Goal: Task Accomplishment & Management: Manage account settings

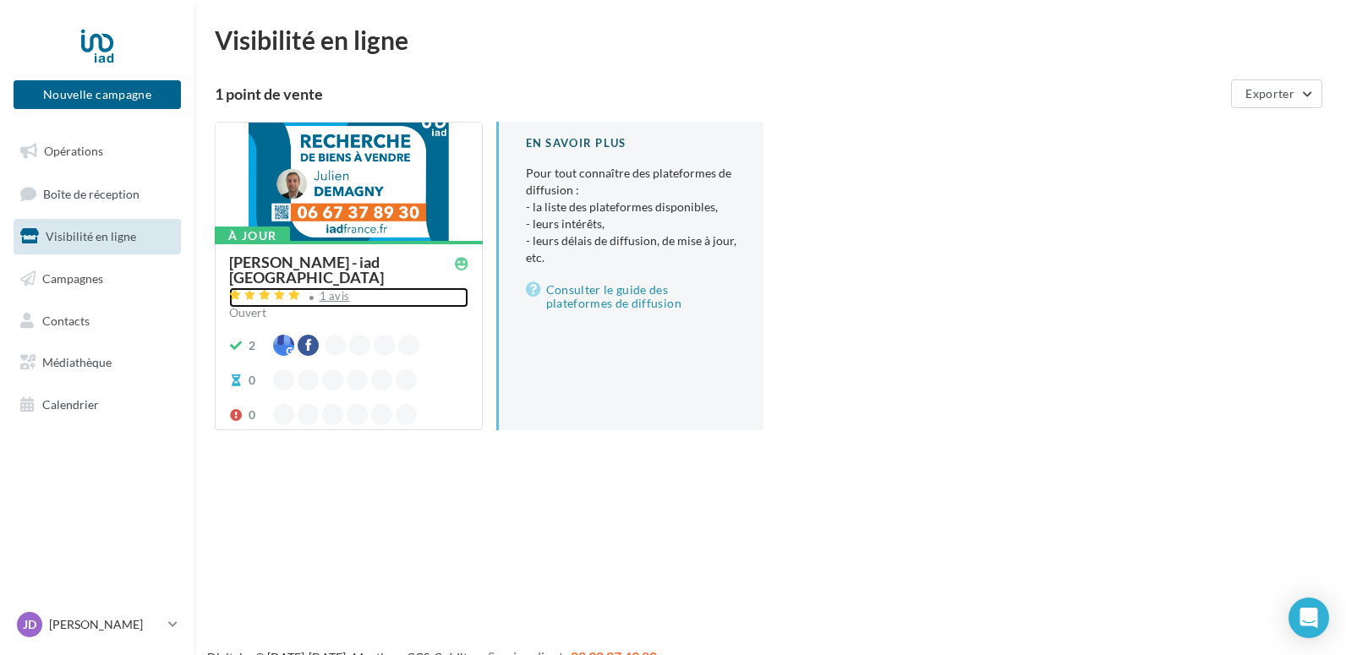
click at [337, 291] on div "1 avis" at bounding box center [335, 296] width 30 height 11
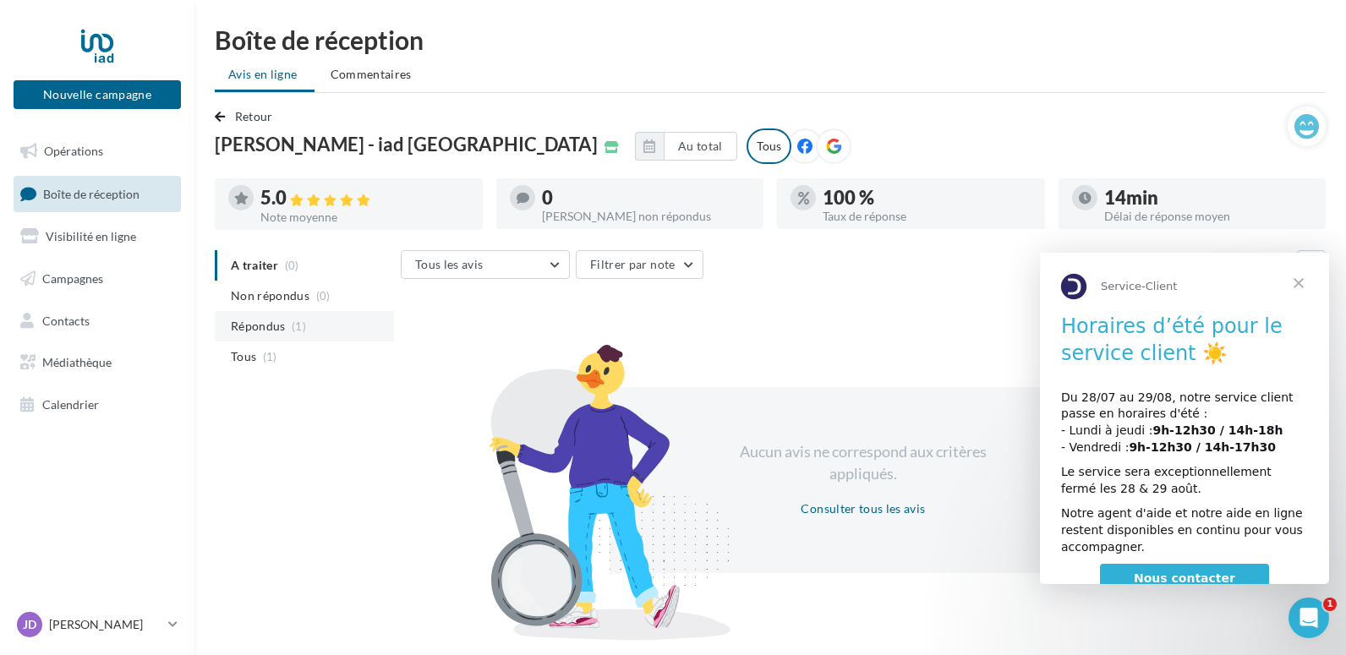
click at [291, 325] on li "Répondus (1)" at bounding box center [304, 326] width 179 height 30
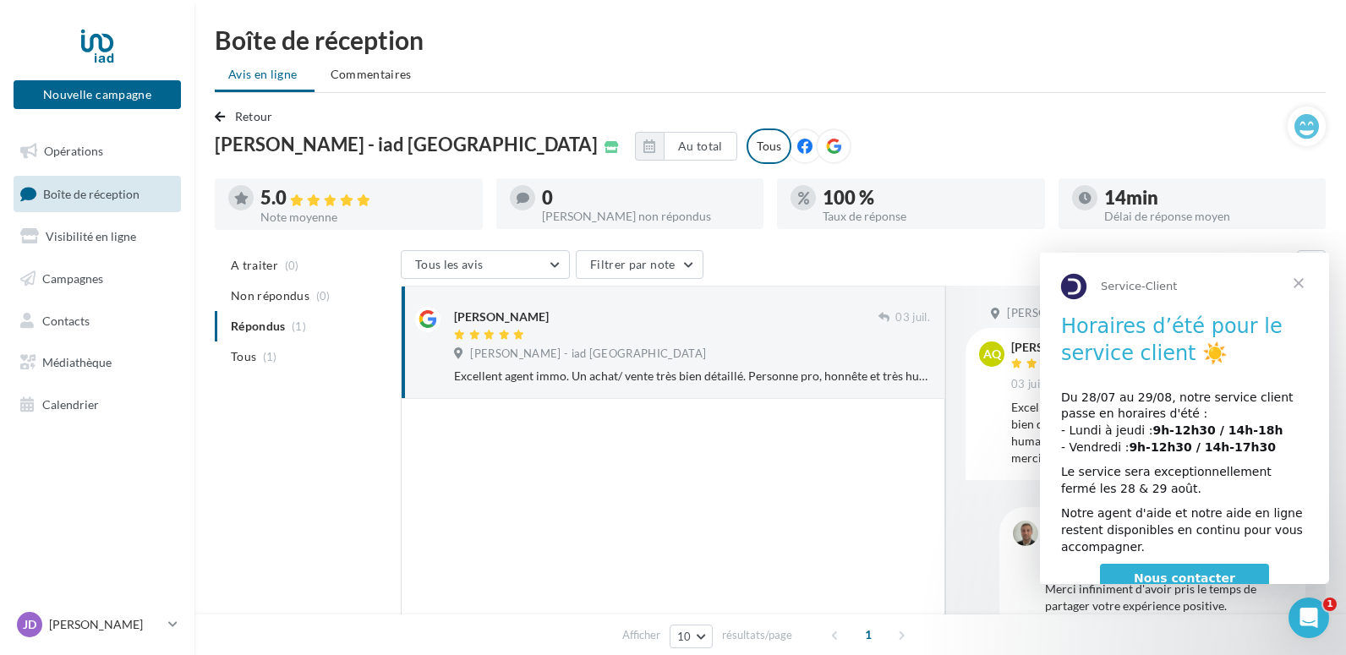
click at [1302, 279] on span "Fermer" at bounding box center [1298, 283] width 61 height 61
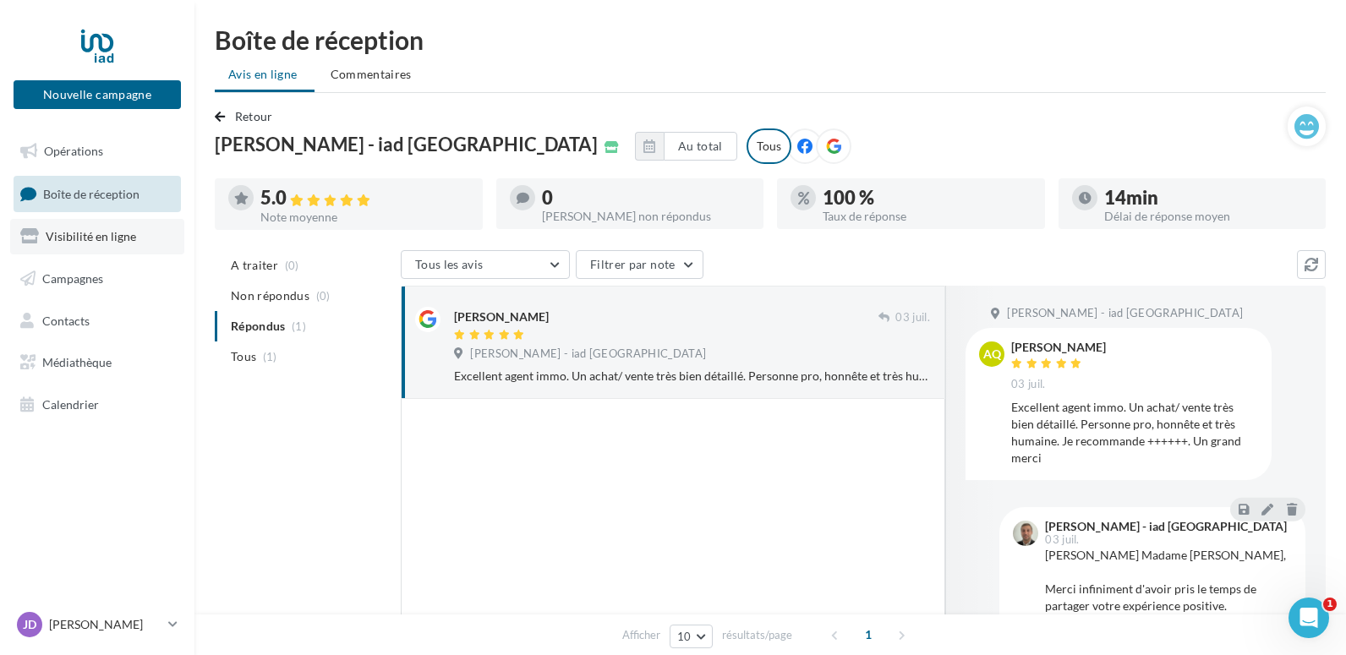
click at [85, 233] on span "Visibilité en ligne" at bounding box center [91, 236] width 90 height 14
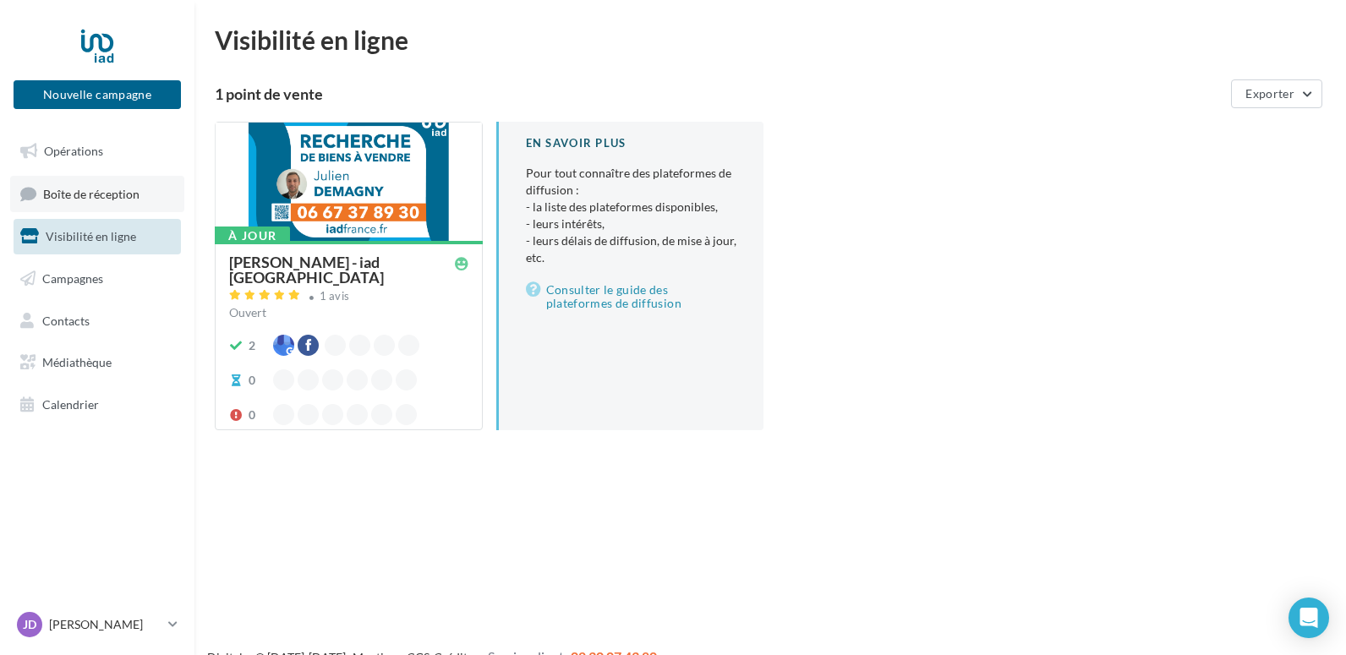
click at [115, 204] on link "Boîte de réception" at bounding box center [97, 194] width 174 height 36
